Goal: Task Accomplishment & Management: Manage account settings

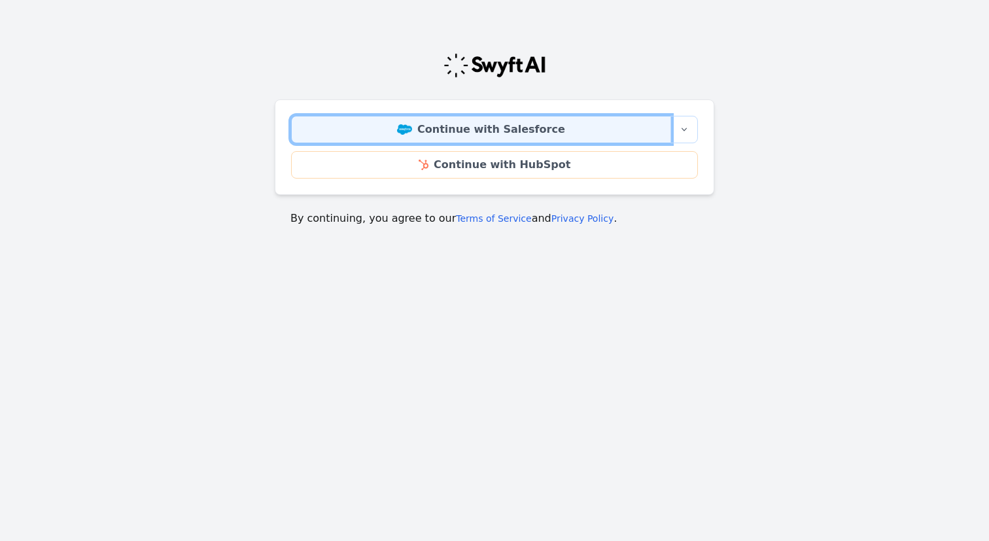
click at [491, 130] on link "Continue with Salesforce" at bounding box center [481, 129] width 380 height 27
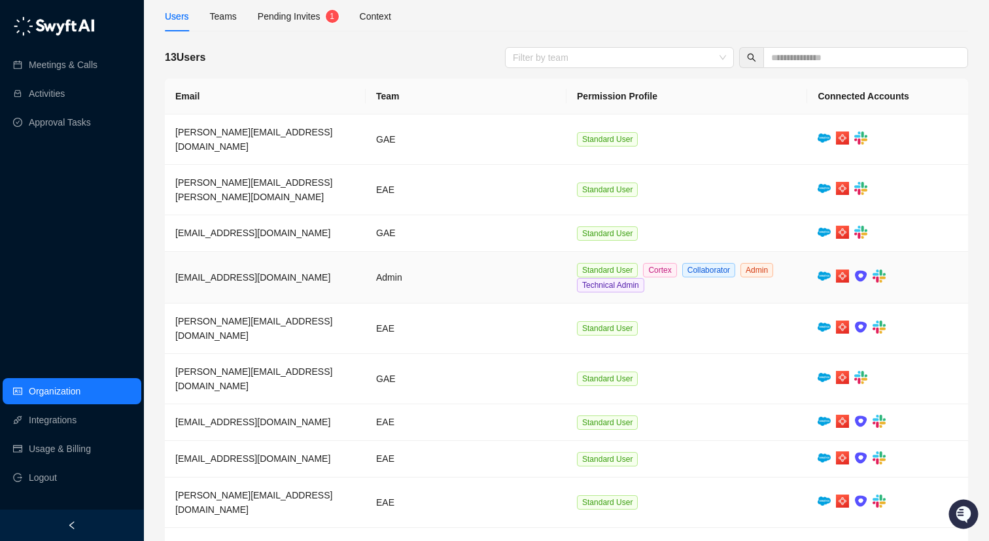
scroll to position [98, 0]
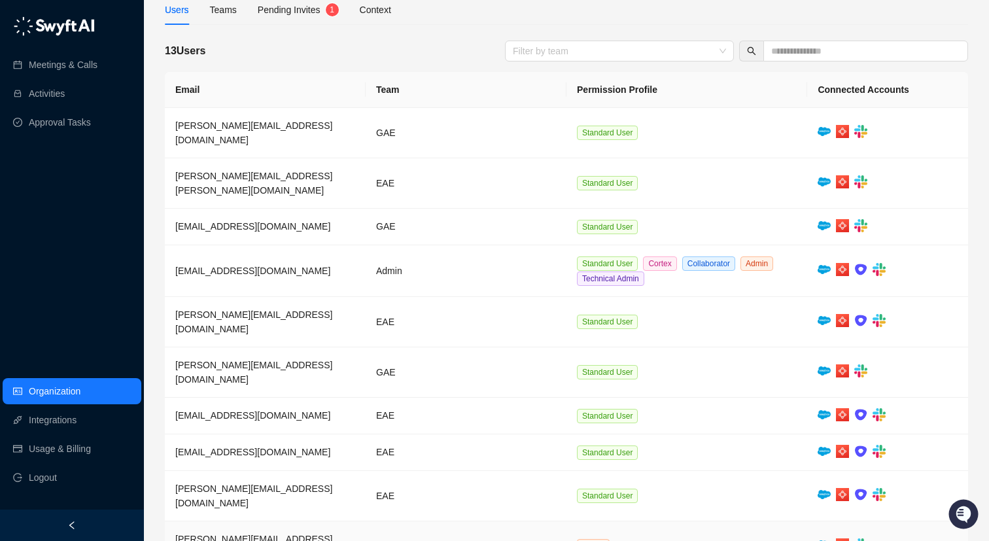
click at [462, 521] on td "Admin" at bounding box center [466, 546] width 201 height 50
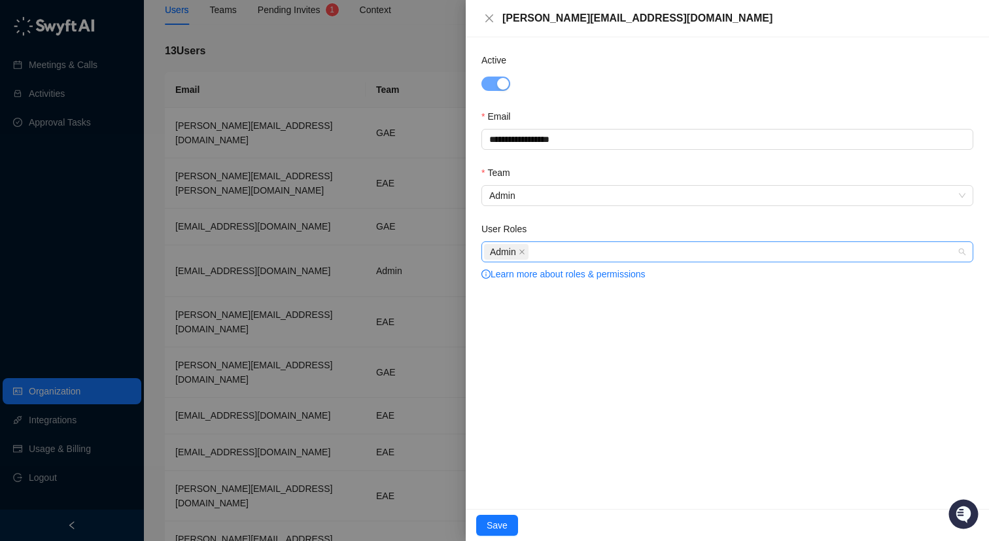
click at [578, 246] on div "Admin" at bounding box center [720, 252] width 473 height 18
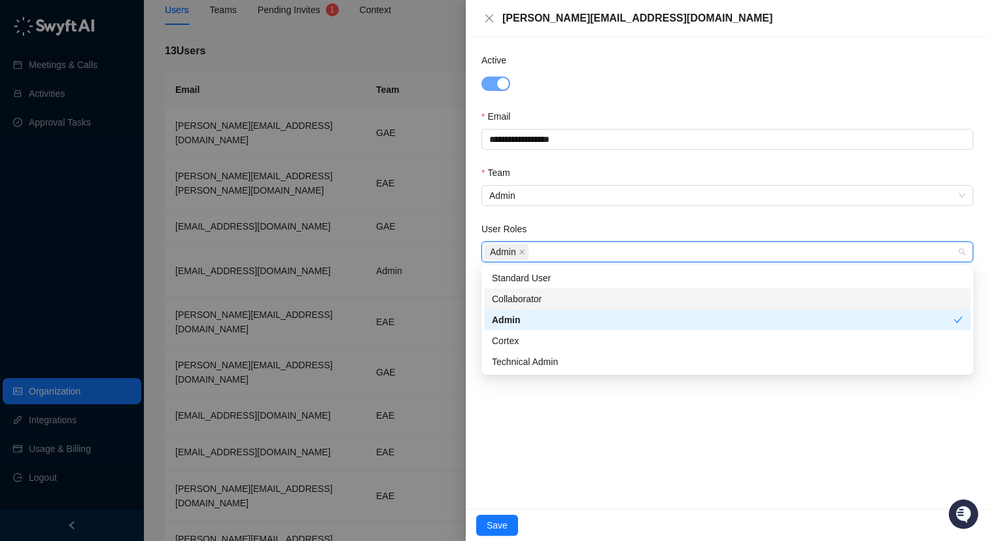
click at [547, 294] on div "Collaborator" at bounding box center [727, 299] width 471 height 14
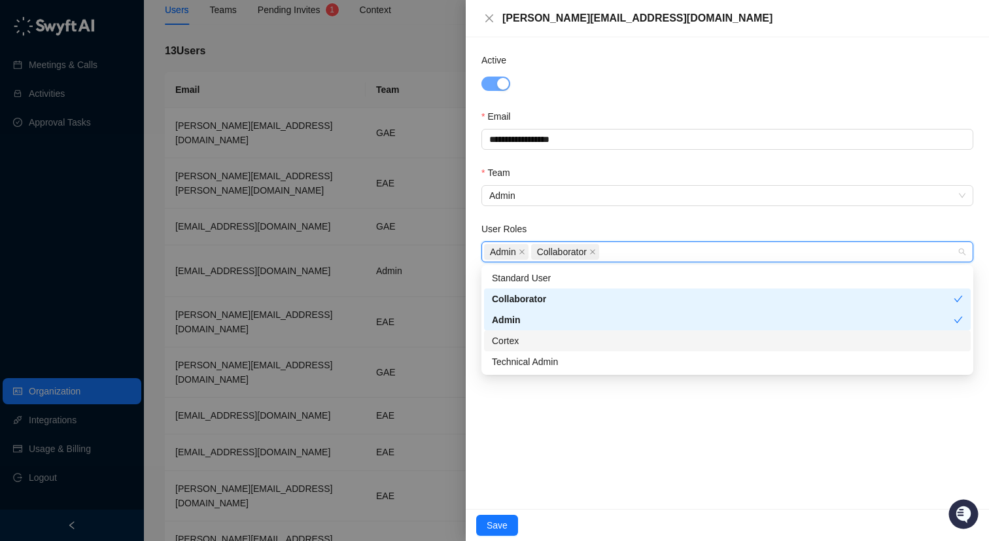
click at [549, 335] on div "Cortex" at bounding box center [727, 341] width 471 height 14
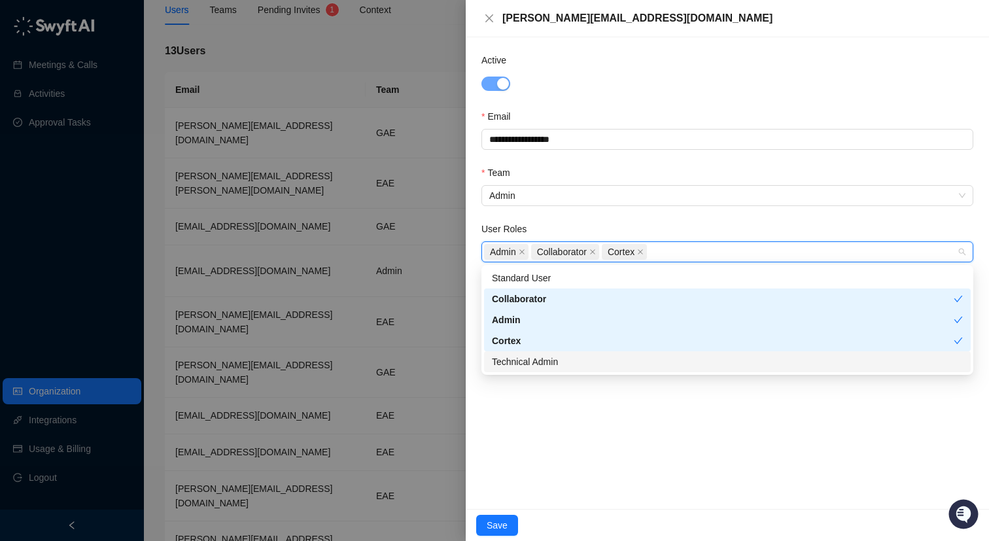
click at [557, 360] on div "Technical Admin" at bounding box center [727, 362] width 471 height 14
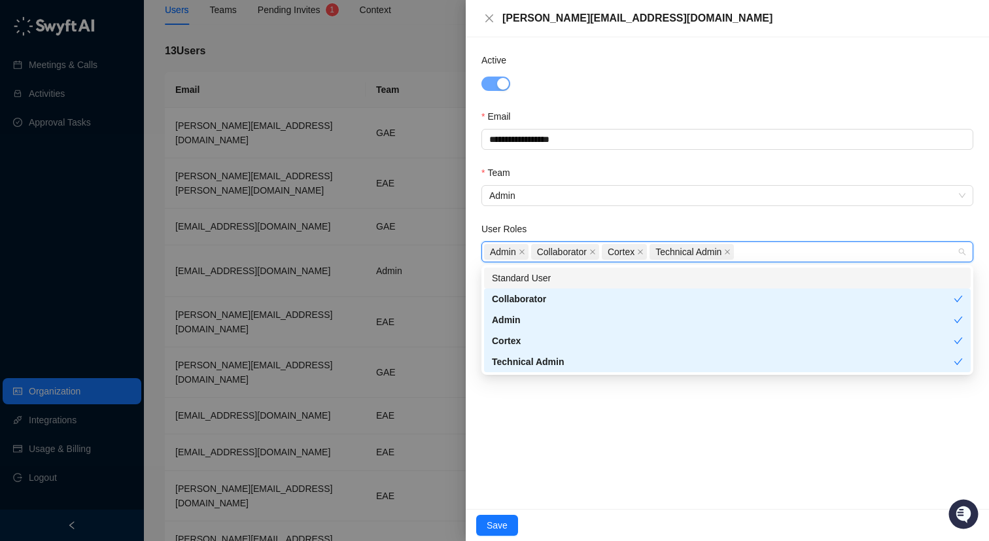
click at [550, 279] on div "Standard User" at bounding box center [727, 278] width 471 height 14
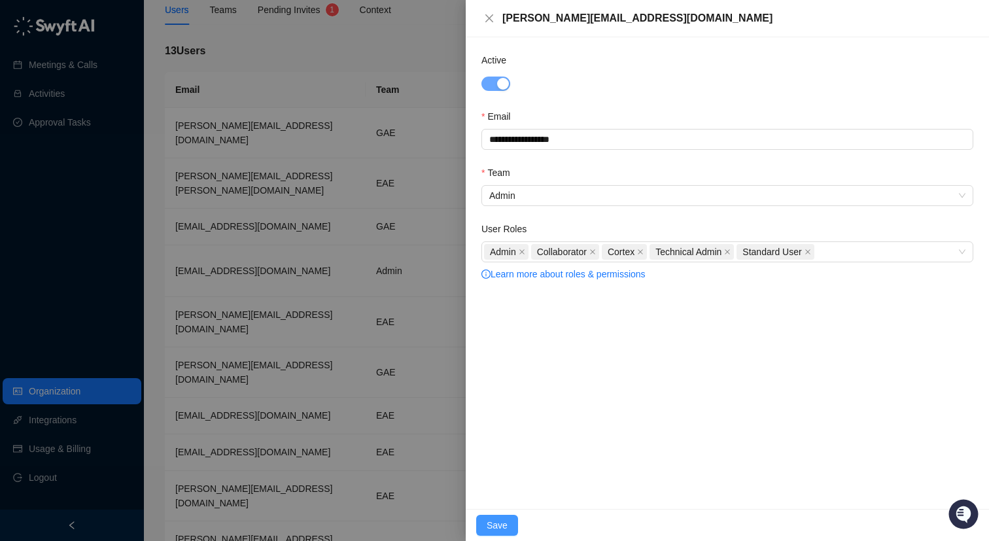
click at [500, 527] on span "Save" at bounding box center [497, 525] width 21 height 14
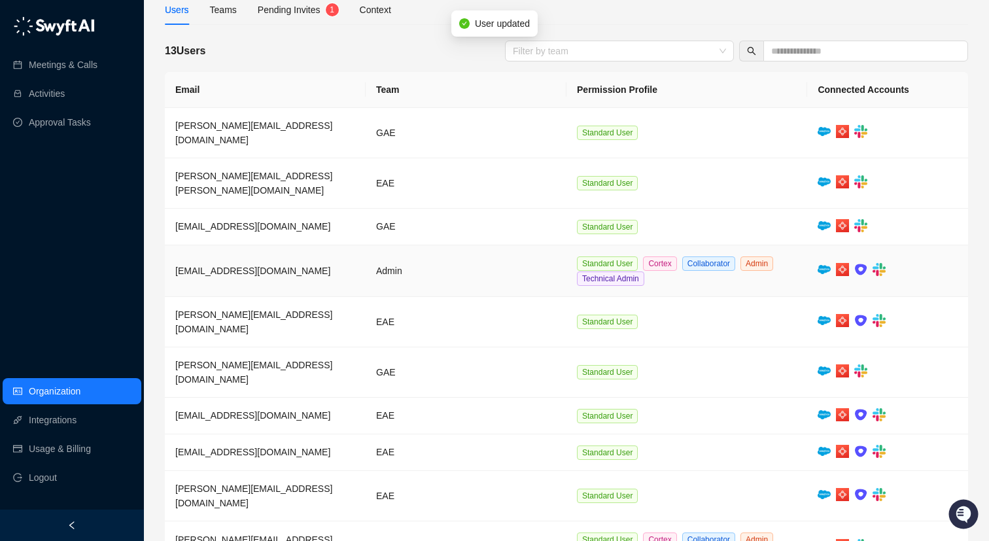
click at [422, 245] on td "Admin" at bounding box center [466, 271] width 201 height 52
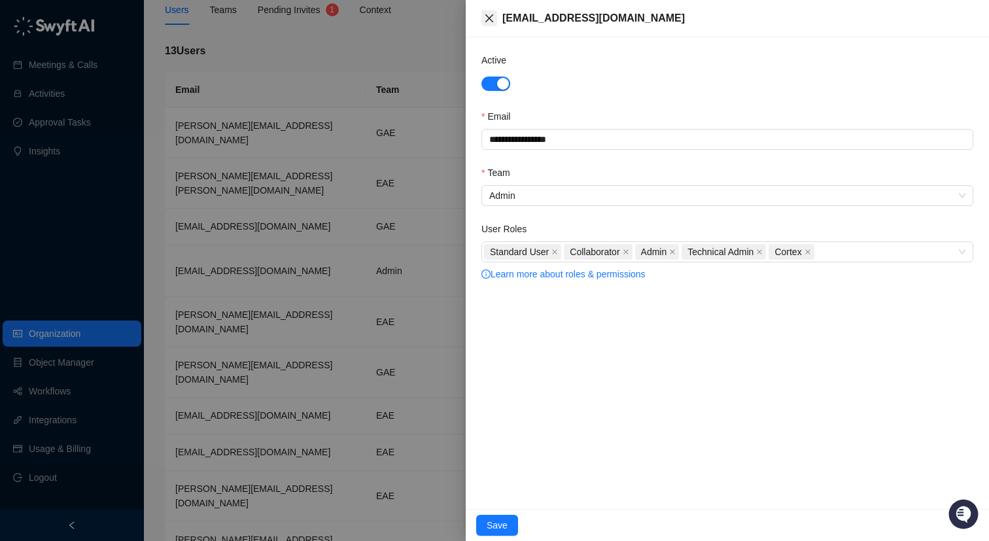
click at [488, 12] on button "Close" at bounding box center [489, 18] width 16 height 16
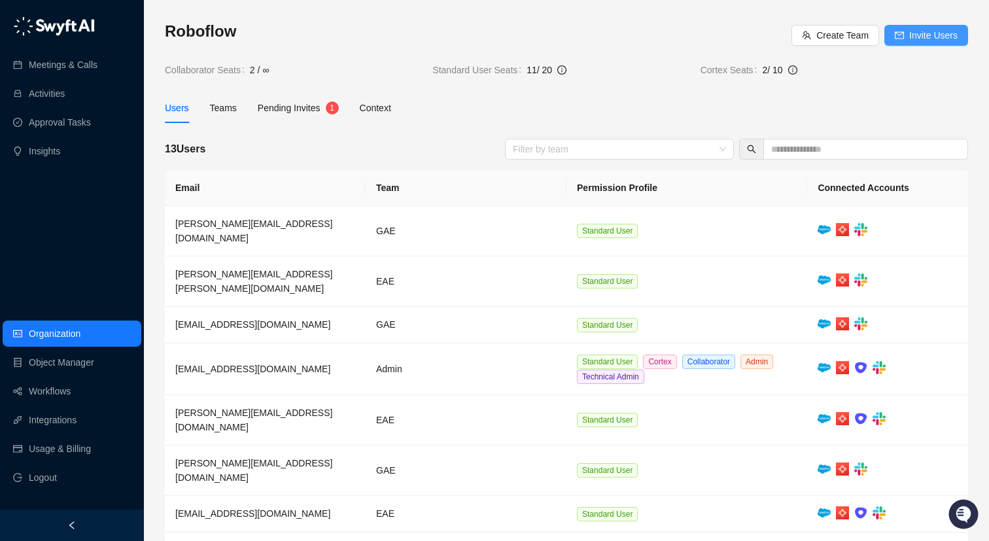
click at [926, 39] on span "Invite Users" at bounding box center [933, 35] width 48 height 14
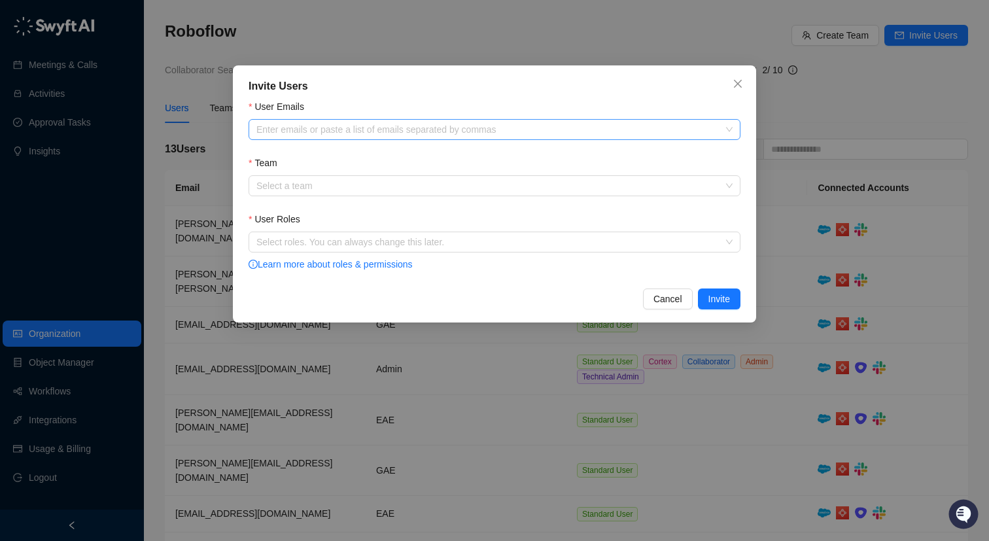
click at [459, 135] on div "Enter emails or paste a list of emails separated by commas" at bounding box center [495, 129] width 492 height 21
paste input "**********"
type input "**********"
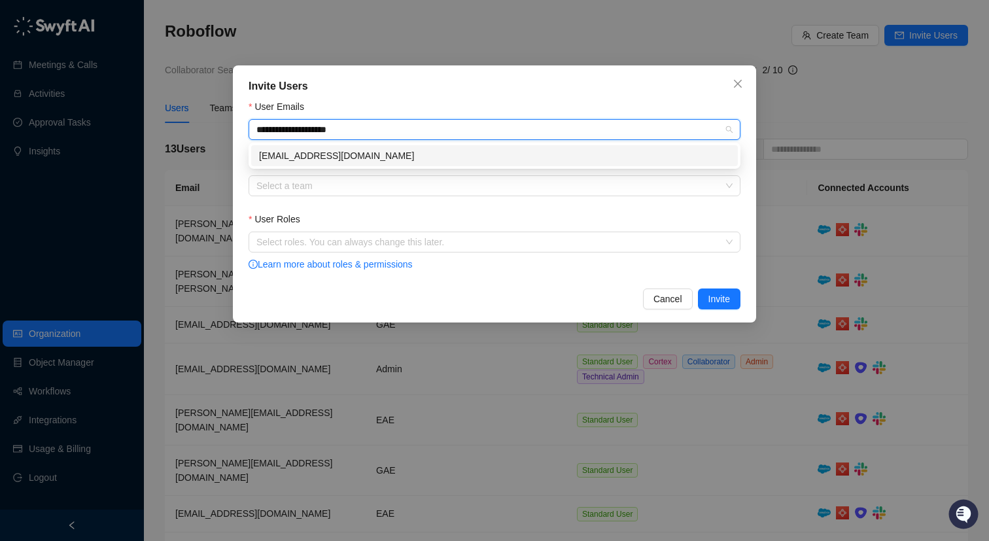
click at [332, 147] on div "[EMAIL_ADDRESS][DOMAIN_NAME]" at bounding box center [494, 155] width 487 height 21
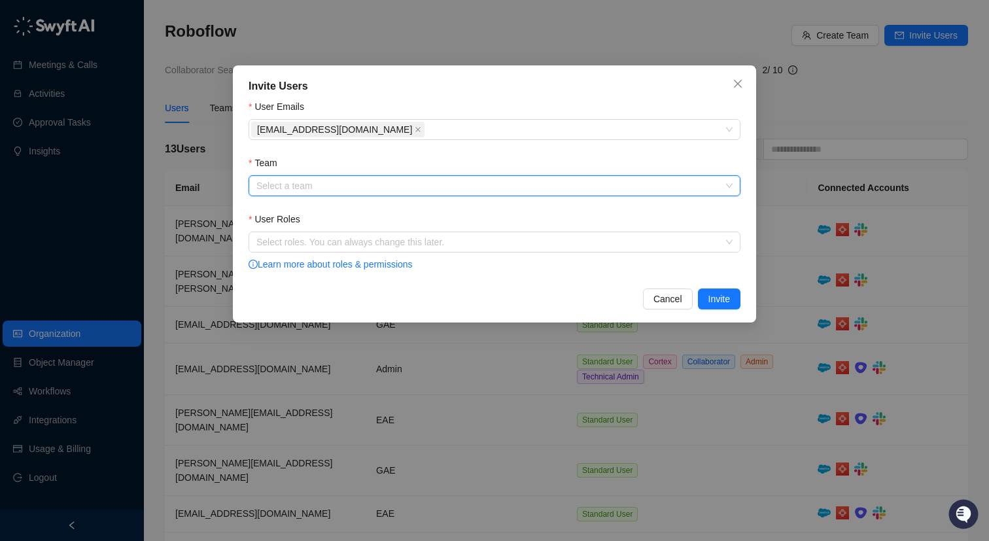
click at [309, 181] on input "Team" at bounding box center [490, 186] width 468 height 20
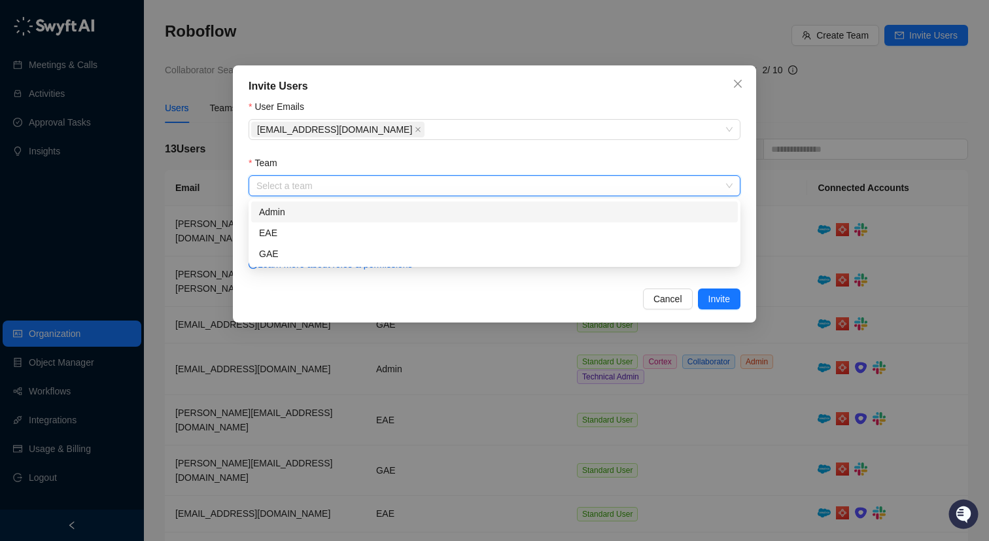
click at [296, 215] on div "Admin" at bounding box center [494, 212] width 471 height 14
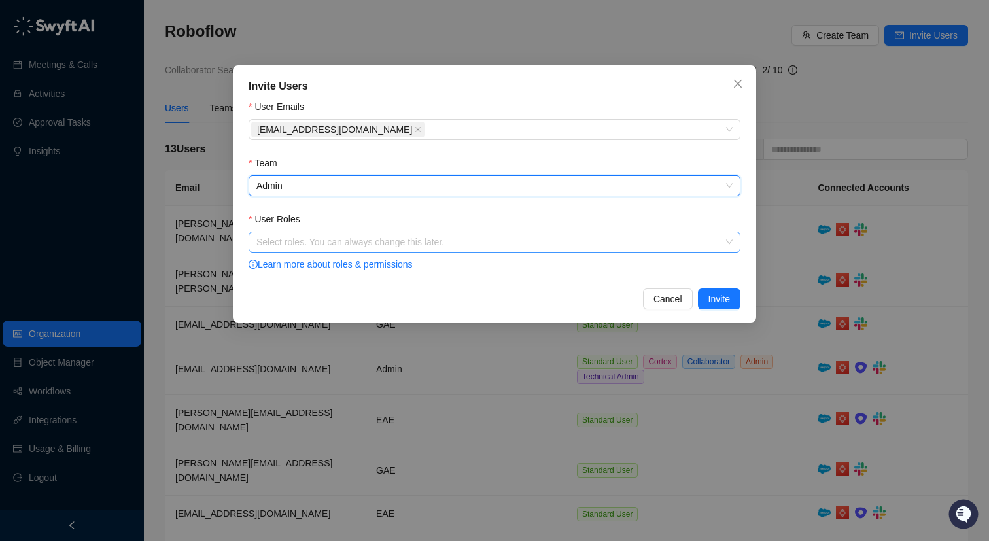
click at [312, 241] on div at bounding box center [487, 242] width 473 height 10
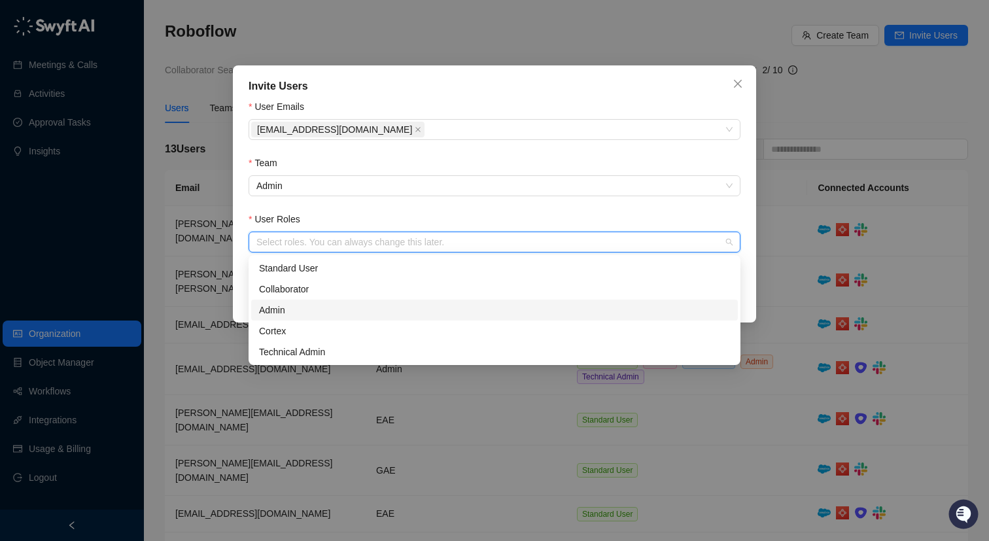
click at [288, 316] on div "Admin" at bounding box center [494, 310] width 471 height 14
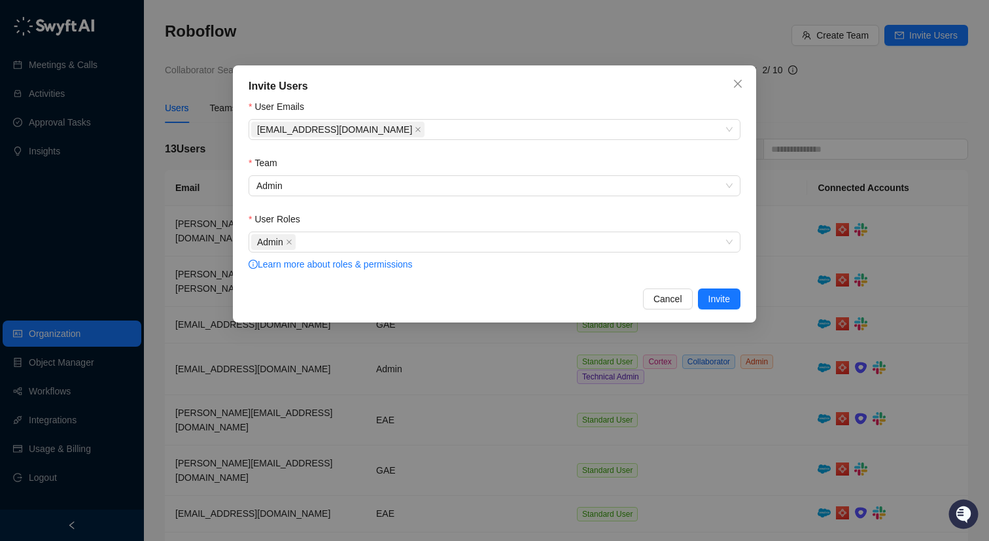
click at [685, 101] on div "User Emails" at bounding box center [495, 109] width 492 height 20
click at [724, 302] on span "Invite" at bounding box center [719, 299] width 22 height 14
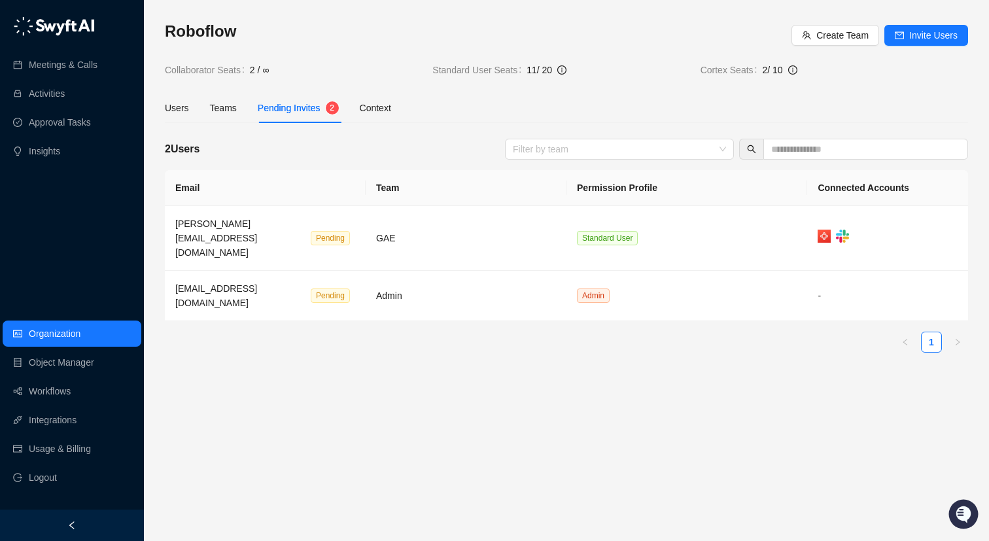
drag, startPoint x: 114, startPoint y: 30, endPoint x: 27, endPoint y: 27, distance: 87.1
click at [27, 27] on div "Meetings & Calls Activities Approval Tasks Insights" at bounding box center [72, 88] width 144 height 157
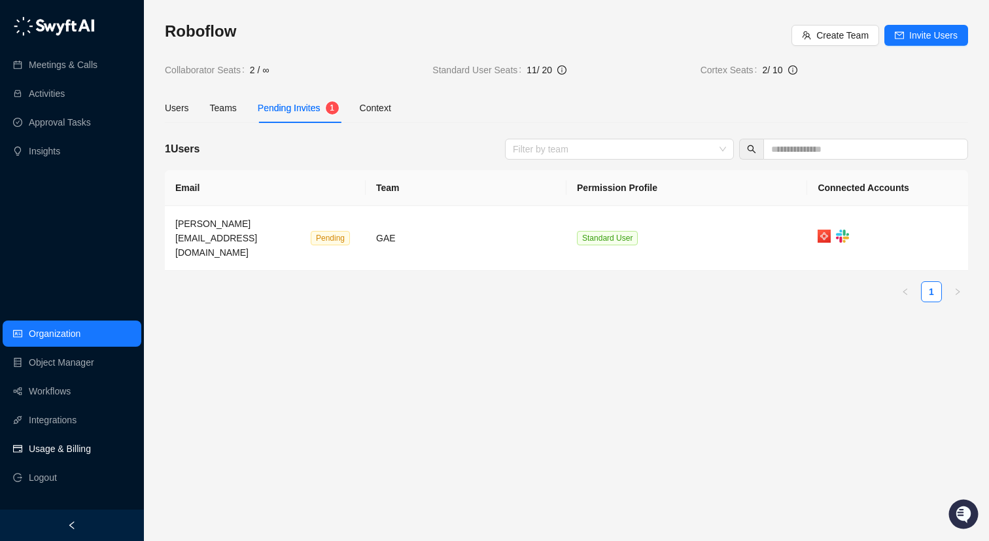
click at [67, 446] on link "Usage & Billing" at bounding box center [60, 449] width 62 height 26
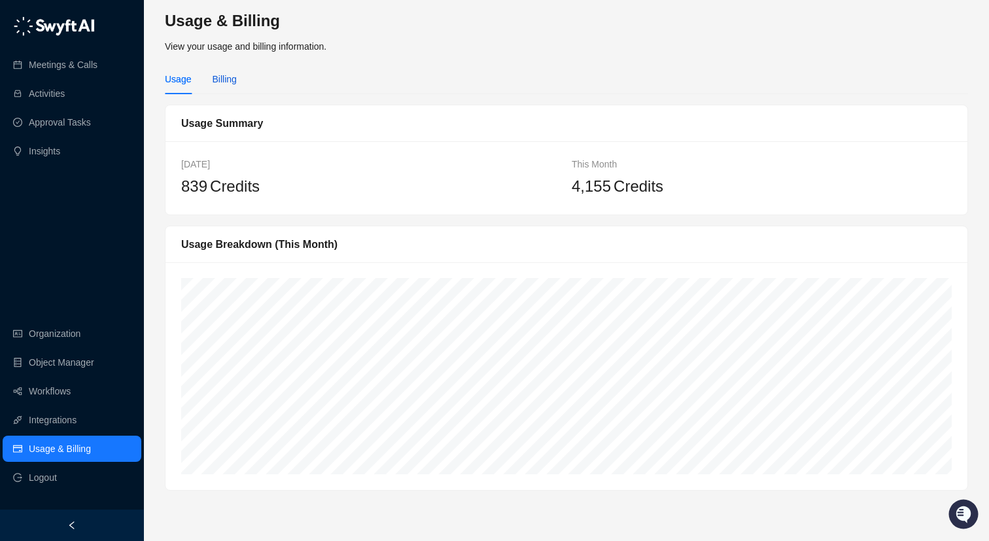
click at [226, 75] on div "Billing" at bounding box center [224, 79] width 24 height 14
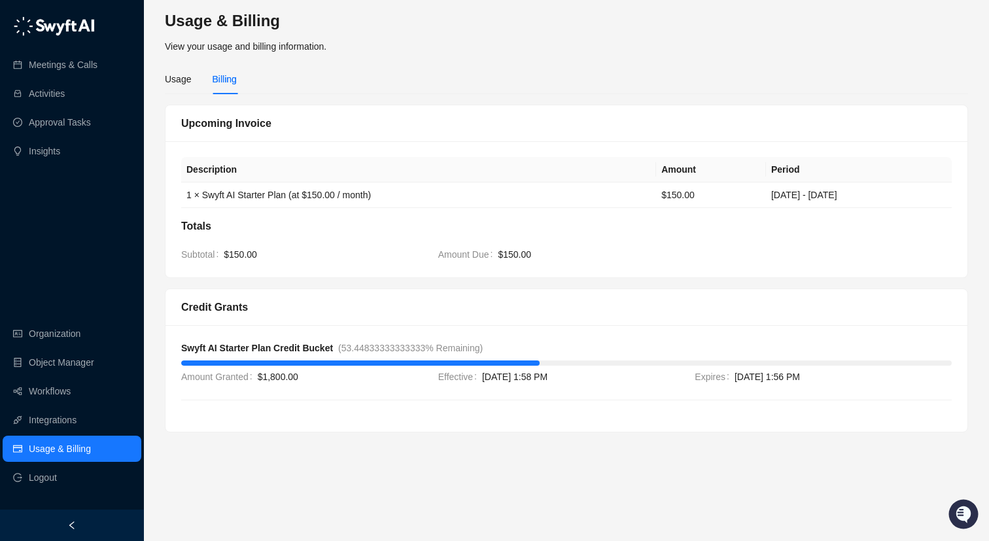
click at [301, 260] on span "$150.00" at bounding box center [325, 254] width 203 height 14
click at [502, 266] on div "Description Amount Period 1 × Swyft AI Starter Plan (at $150.00 / month) $150.0…" at bounding box center [566, 209] width 802 height 136
click at [219, 256] on span "Subtotal" at bounding box center [202, 254] width 43 height 14
click at [470, 248] on span "Amount Due" at bounding box center [468, 254] width 60 height 14
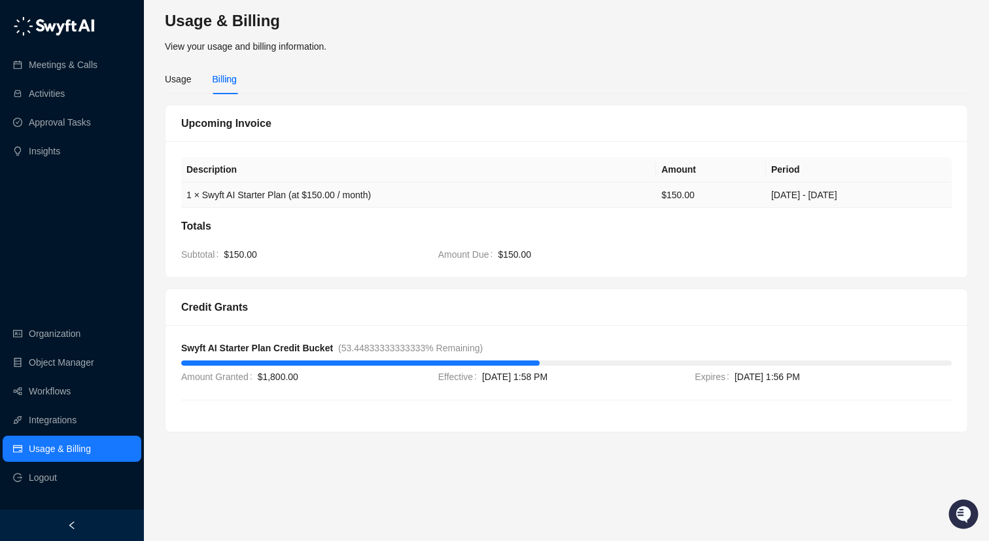
click at [277, 199] on td "1 × Swyft AI Starter Plan (at $150.00 / month)" at bounding box center [418, 195] width 475 height 26
click at [320, 358] on div at bounding box center [566, 362] width 771 height 14
click at [432, 364] on div at bounding box center [360, 362] width 358 height 5
